Goal: Information Seeking & Learning: Understand process/instructions

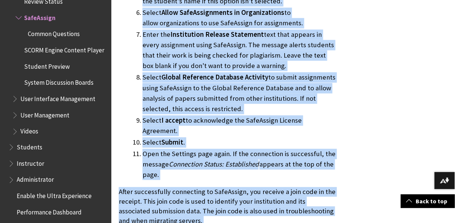
scroll to position [1872, 0]
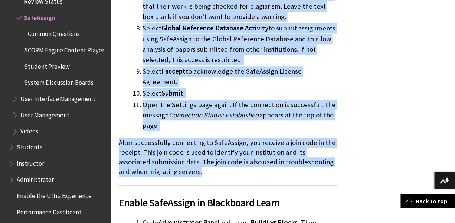
drag, startPoint x: 117, startPoint y: 90, endPoint x: 181, endPoint y: 107, distance: 66.7
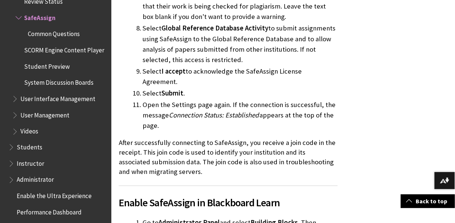
drag, startPoint x: 181, startPoint y: 107, endPoint x: 245, endPoint y: 111, distance: 63.6
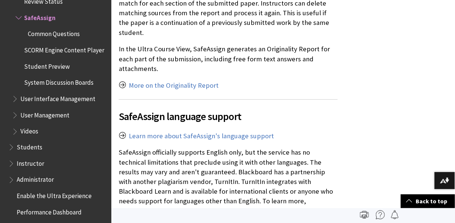
scroll to position [1347, 0]
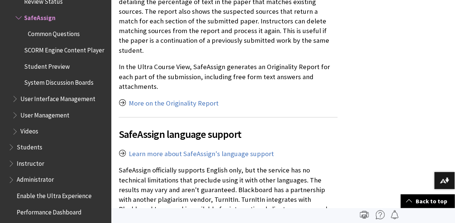
drag, startPoint x: 167, startPoint y: 60, endPoint x: 117, endPoint y: 189, distance: 138.4
copy div "Configure and register SafeAssign Go to Administrator Panel and select Building…"
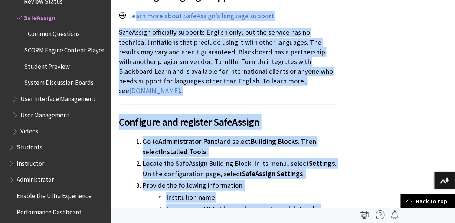
scroll to position [1448, 0]
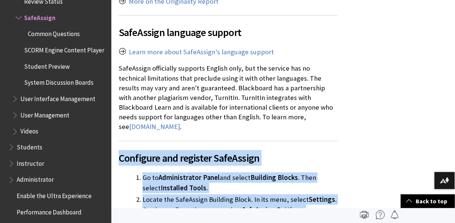
drag, startPoint x: 243, startPoint y: 140, endPoint x: 115, endPoint y: 101, distance: 134.4
copy div "Configure and register SafeAssign Go to Administrator Panel and select Building…"
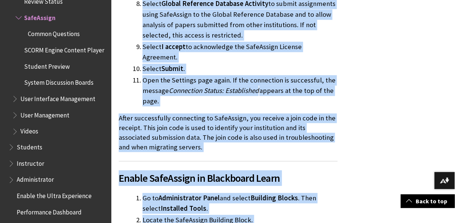
scroll to position [1936, 0]
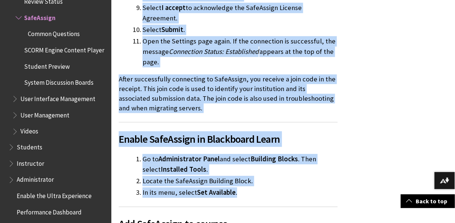
drag, startPoint x: 121, startPoint y: 17, endPoint x: 247, endPoint y: 125, distance: 165.3
copy div "Configure and register SafeAssign Go to Administrator Panel and select Building…"
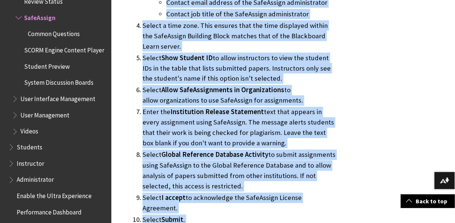
scroll to position [1746, 0]
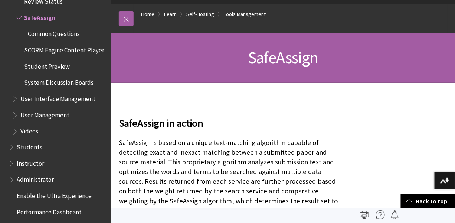
scroll to position [0, 0]
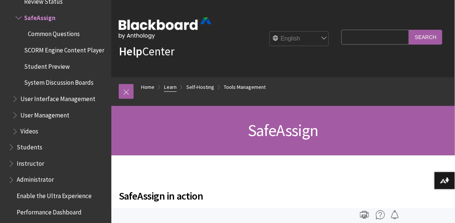
click at [168, 87] on link "Learn" at bounding box center [170, 86] width 13 height 9
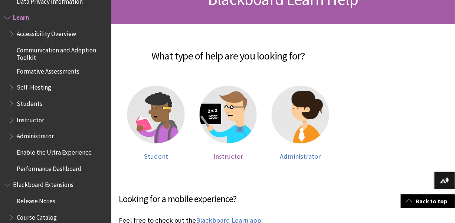
scroll to position [138, 0]
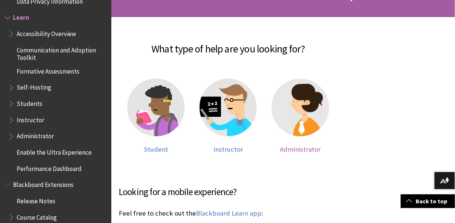
click at [293, 131] on img at bounding box center [301, 108] width 58 height 58
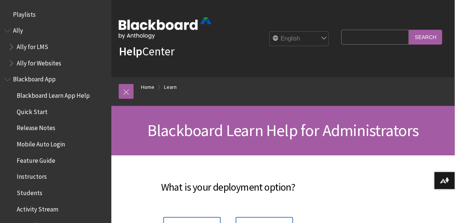
scroll to position [747, 0]
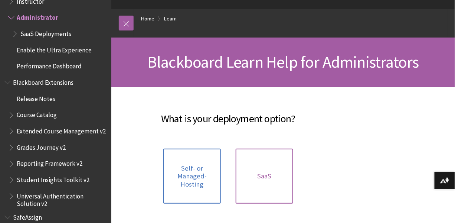
click at [248, 178] on link "SaaS" at bounding box center [265, 175] width 58 height 55
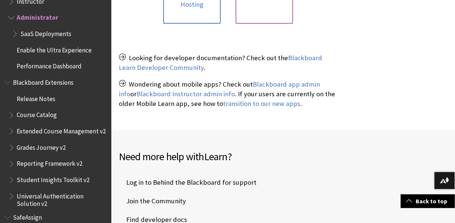
scroll to position [259, 0]
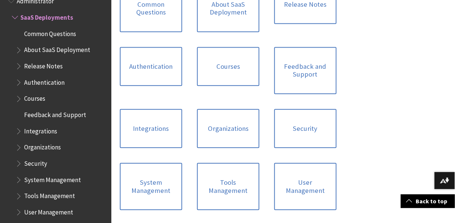
scroll to position [391, 0]
click at [226, 184] on link "Tools Management" at bounding box center [228, 185] width 62 height 47
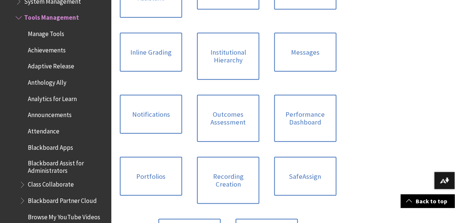
scroll to position [842, 0]
click at [314, 157] on link "SafeAssign" at bounding box center [305, 176] width 62 height 39
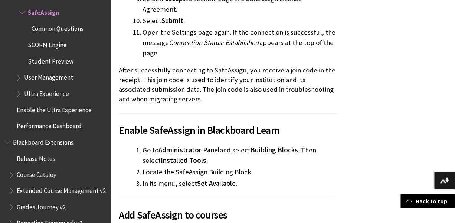
scroll to position [1946, 0]
